Goal: Navigation & Orientation: Find specific page/section

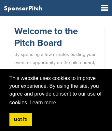
scroll to position [1736, 0]
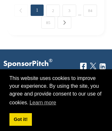
click at [27, 108] on link "Properties" at bounding box center [27, 110] width 48 height 5
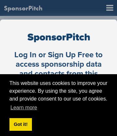
scroll to position [0, 35]
